Goal: Task Accomplishment & Management: Manage account settings

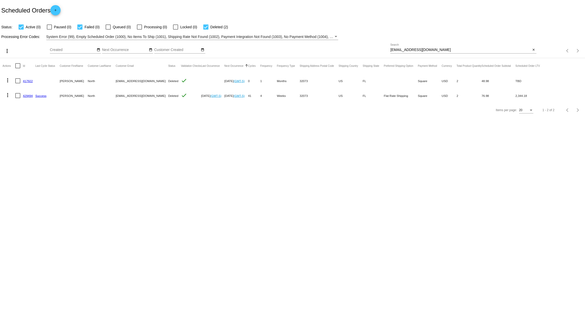
drag, startPoint x: 429, startPoint y: 51, endPoint x: 363, endPoint y: 48, distance: 65.5
click at [363, 48] on div "more_vert Sep Jan Feb Mar [DATE]" at bounding box center [292, 49] width 585 height 18
paste input "[EMAIL_ADDRESS][DOMAIN_NAME]"
type input "[EMAIL_ADDRESS][DOMAIN_NAME]"
click at [4, 80] on button "more_vert" at bounding box center [8, 80] width 10 height 10
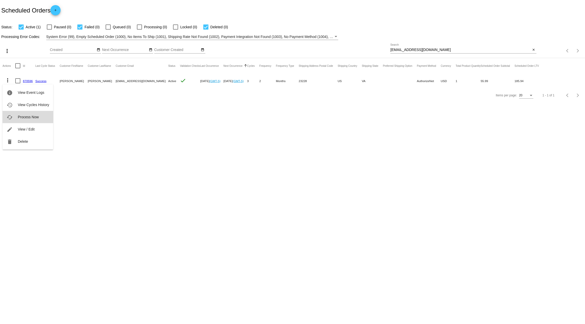
click at [25, 118] on span "Process Now" at bounding box center [28, 117] width 21 height 4
click at [30, 81] on link "870596" at bounding box center [28, 80] width 10 height 3
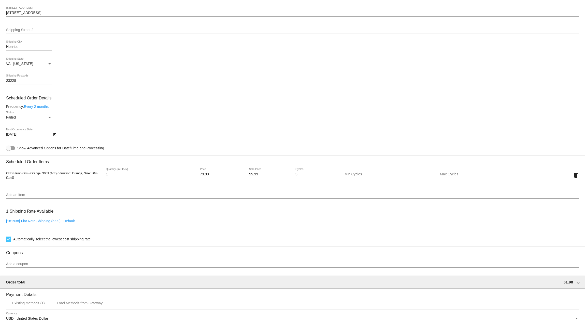
scroll to position [305, 0]
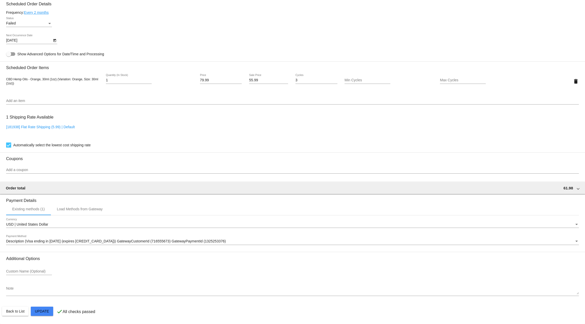
click at [51, 241] on span "Description (Visa ending in 1658 (expires 05/30)) GatewayCustomerId (716555673)…" at bounding box center [116, 241] width 220 height 4
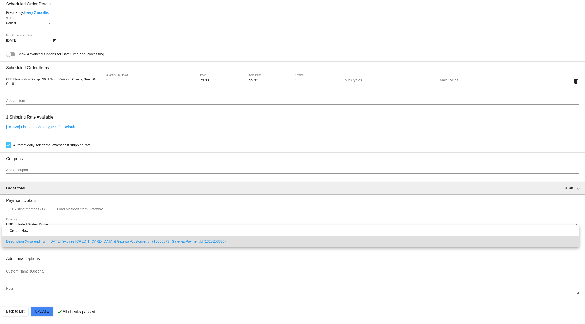
click at [128, 275] on div at bounding box center [292, 162] width 585 height 324
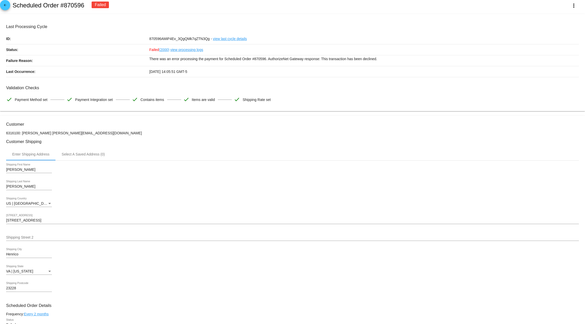
scroll to position [0, 0]
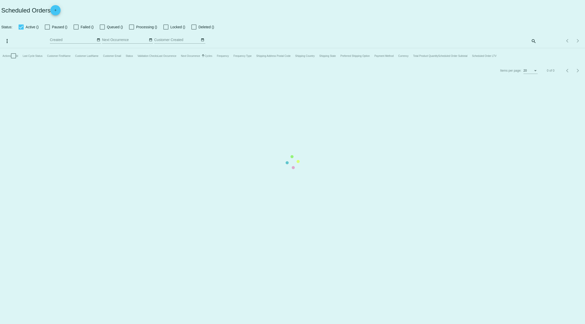
checkbox input "true"
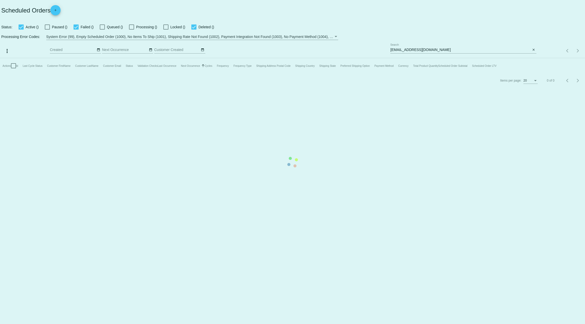
click at [418, 58] on mat-table "Actions Id Last Cycle Status Customer FirstName Customer LastName Customer Emai…" at bounding box center [292, 65] width 585 height 15
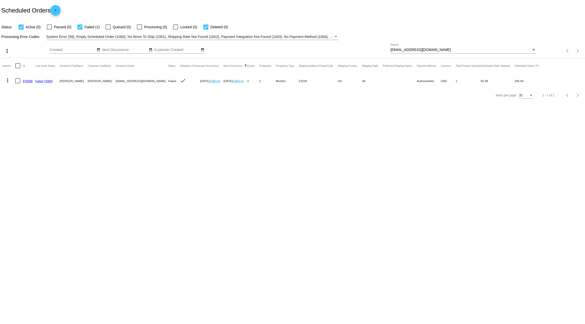
drag, startPoint x: 453, startPoint y: 51, endPoint x: 445, endPoint y: 48, distance: 9.2
click at [445, 48] on div "julieandfredjames@verizon.net Search" at bounding box center [461, 49] width 141 height 10
drag, startPoint x: 445, startPoint y: 48, endPoint x: 320, endPoint y: 50, distance: 124.3
click at [320, 50] on div "more_vert Sep Jan Feb Mar [DATE]" at bounding box center [292, 49] width 585 height 18
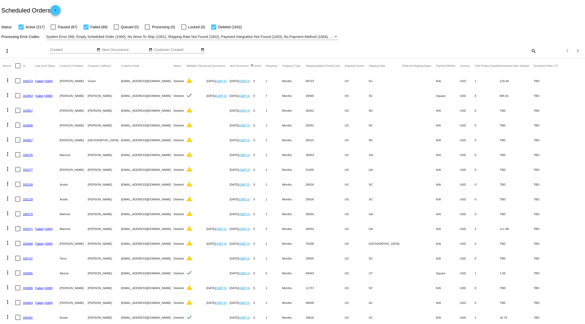
click at [531, 51] on mat-icon "search" at bounding box center [534, 51] width 6 height 8
click at [491, 49] on input "Search" at bounding box center [464, 50] width 146 height 4
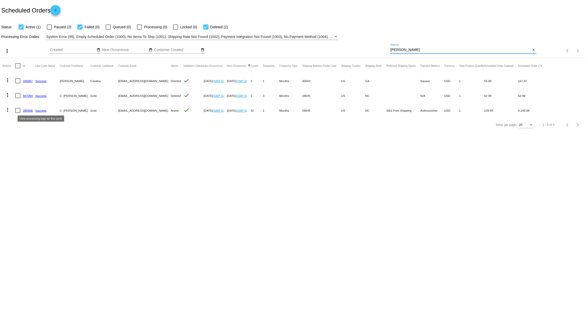
type input "vicki"
click at [25, 110] on link "395406" at bounding box center [28, 110] width 10 height 3
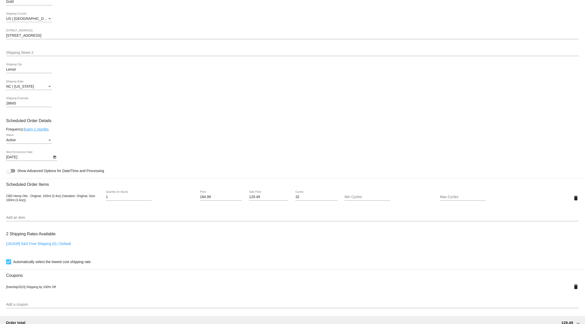
scroll to position [178, 0]
click at [53, 157] on icon "Open calendar" at bounding box center [55, 156] width 4 height 6
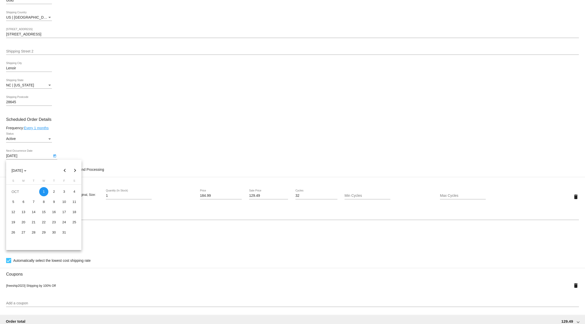
click at [74, 170] on button "Next month" at bounding box center [75, 170] width 10 height 10
click at [74, 191] on div "1" at bounding box center [74, 191] width 9 height 9
type input "11/1/2025"
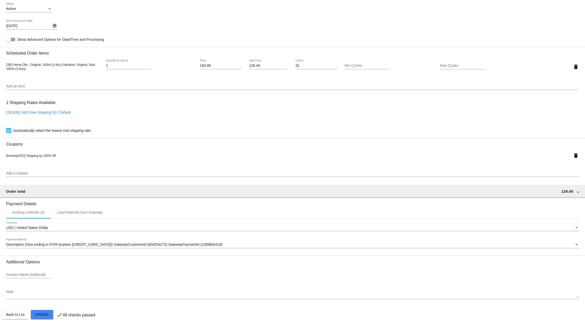
scroll to position [312, 0]
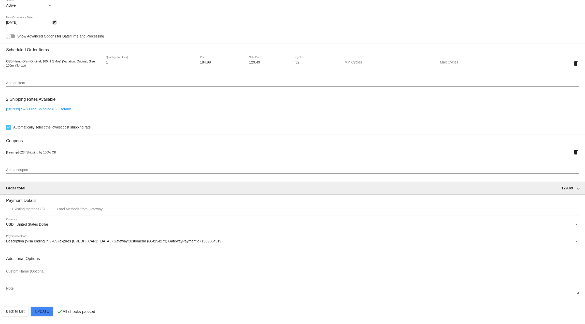
click at [42, 312] on mat-card "Customer 1492062: C. Vicki Gold vickig1144@outlook.com Customer Shipping Enter …" at bounding box center [292, 60] width 585 height 527
